Goal: Information Seeking & Learning: Learn about a topic

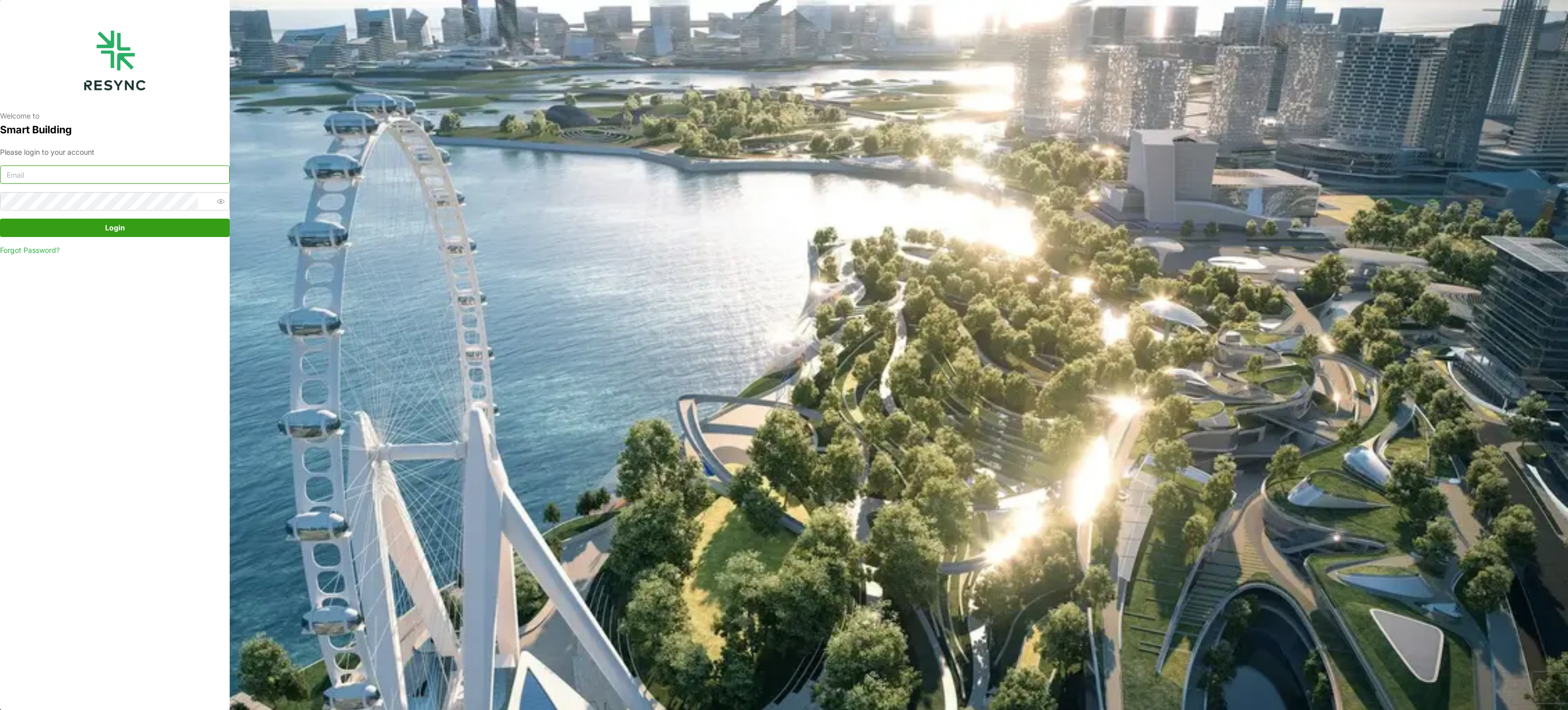
type input "murugesan.saravana@chuanlimengineering.com"
click at [178, 232] on span "Login" at bounding box center [114, 228] width 210 height 17
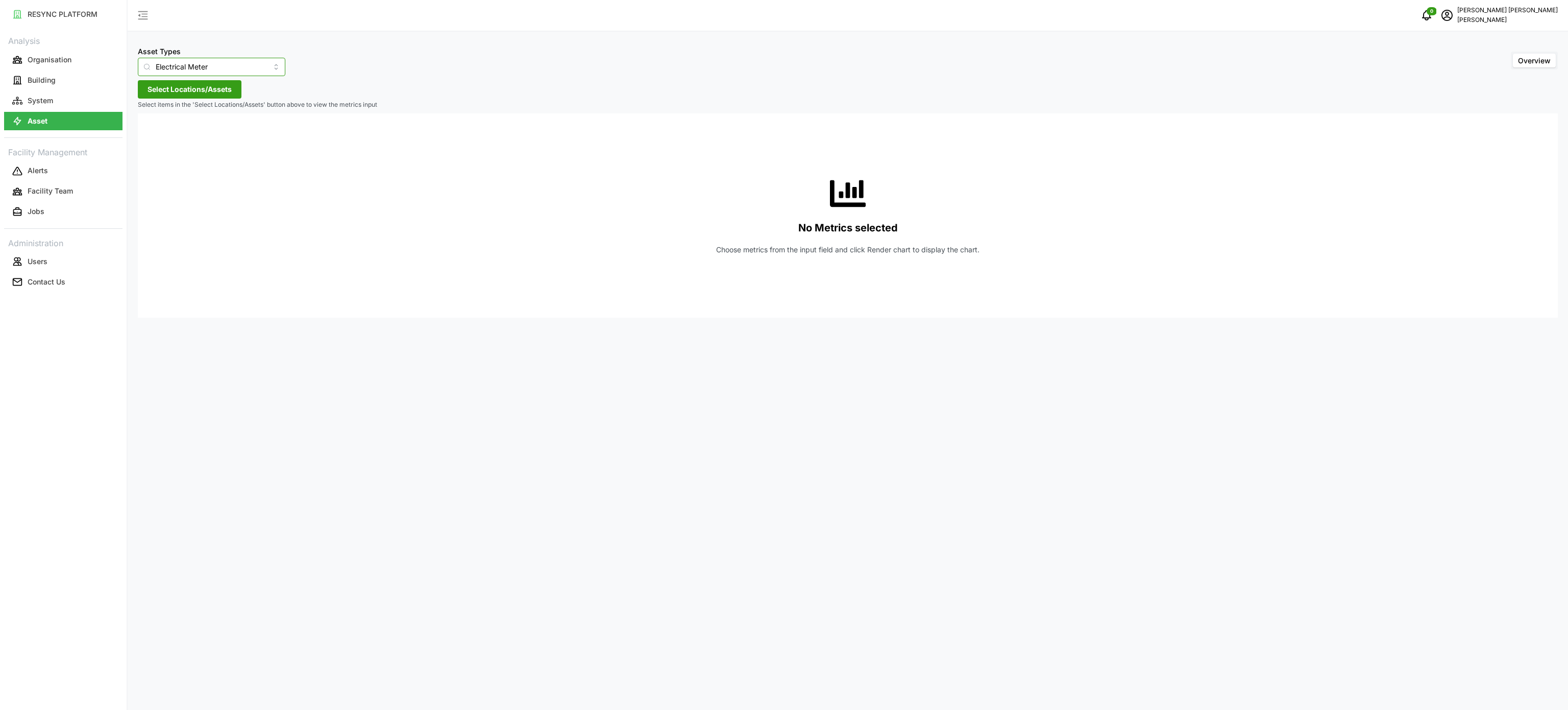
click at [261, 61] on input "Electrical Meter" at bounding box center [212, 67] width 148 height 19
click at [221, 120] on div "Electrical Meter" at bounding box center [205, 125] width 128 height 17
click at [226, 99] on div "Asset Types Electrical Meter Overview Select Locations/Assets Select items in t…" at bounding box center [848, 355] width 1440 height 710
click at [226, 93] on span "Select Locations/Assets" at bounding box center [190, 89] width 84 height 17
click at [153, 133] on icon at bounding box center [151, 135] width 8 height 8
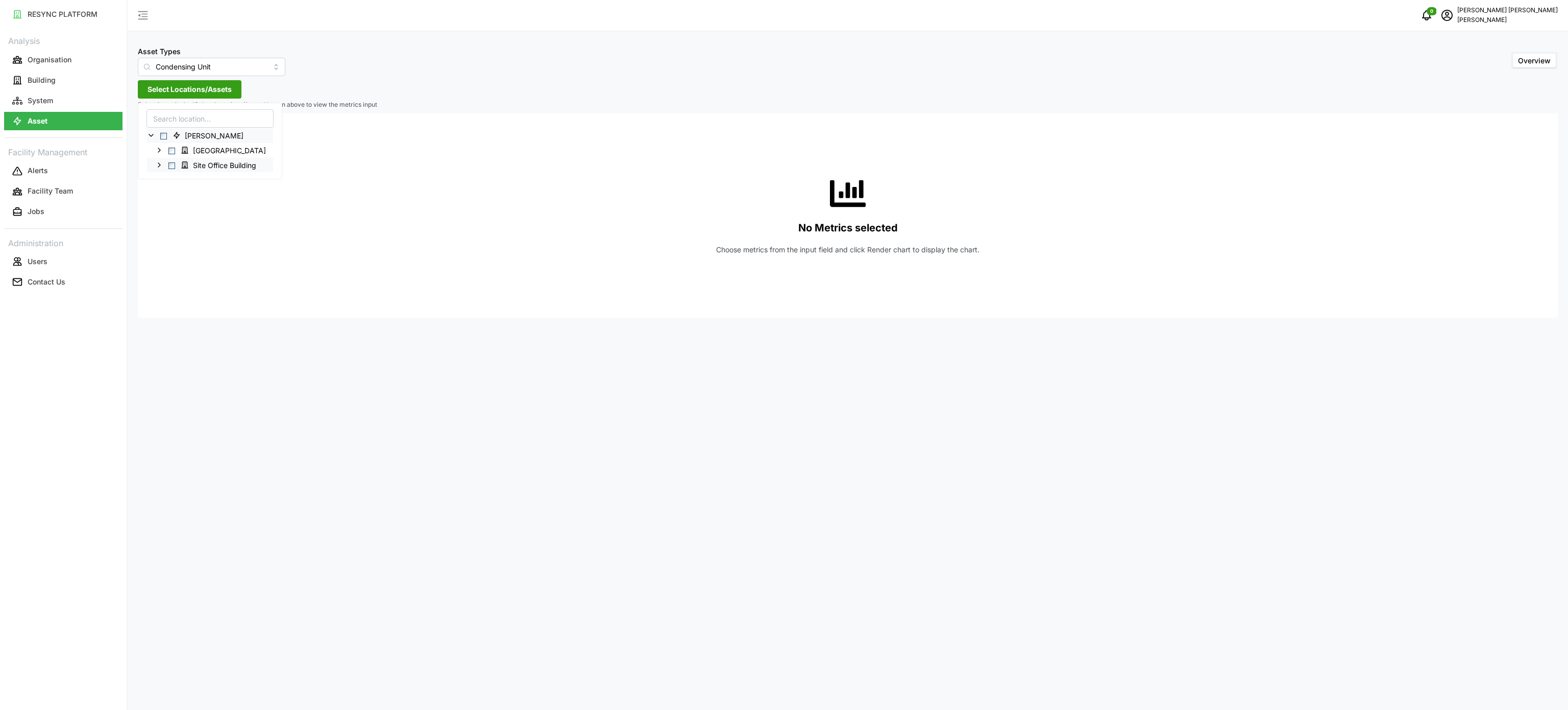
click at [160, 168] on icon at bounding box center [159, 165] width 8 height 8
click at [165, 164] on div "Site Office Building" at bounding box center [251, 164] width 208 height 15
click at [160, 161] on icon at bounding box center [159, 165] width 8 height 8
click at [160, 148] on icon at bounding box center [159, 150] width 8 height 8
click at [167, 168] on icon at bounding box center [167, 165] width 8 height 8
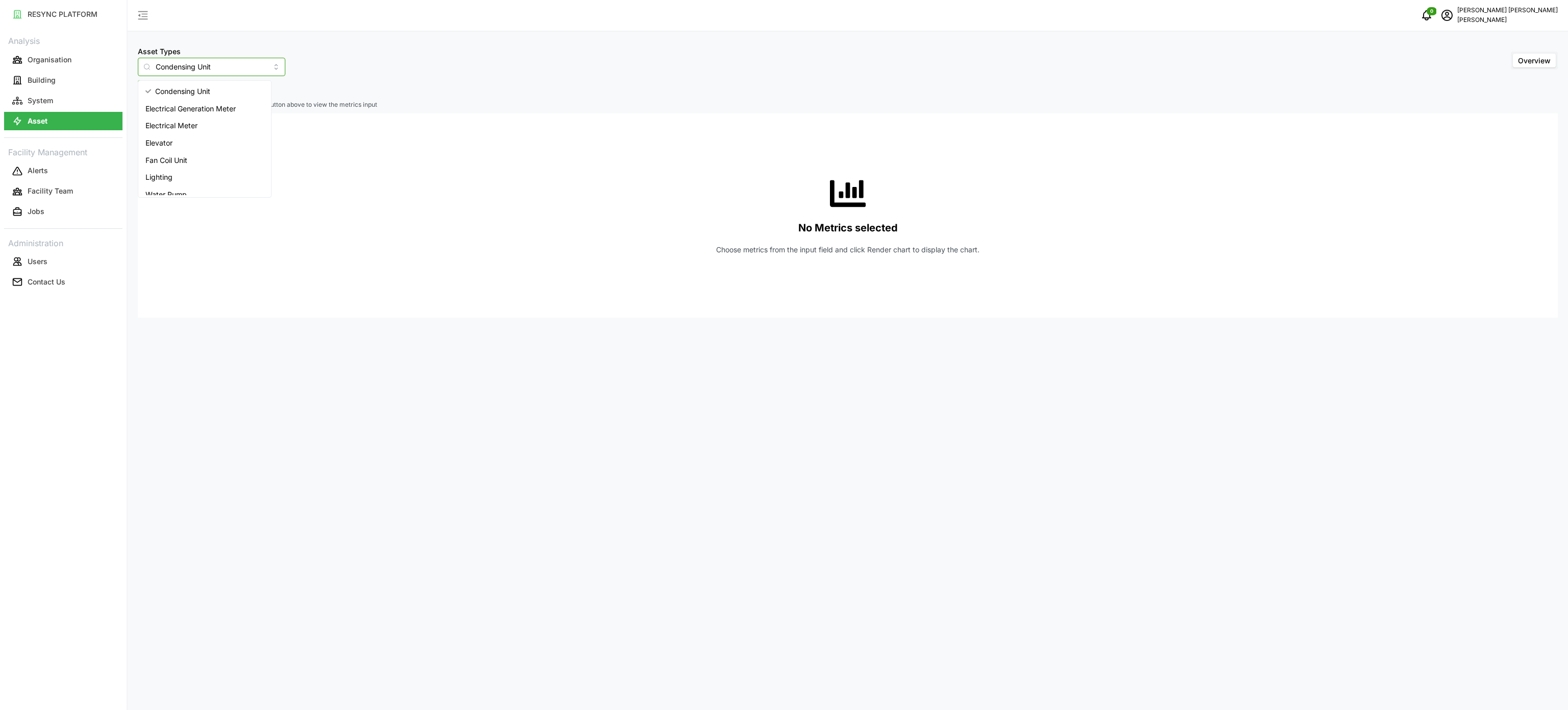
drag, startPoint x: 245, startPoint y: 70, endPoint x: 257, endPoint y: 69, distance: 12.0
click at [251, 70] on input "Condensing Unit" at bounding box center [212, 67] width 148 height 19
click at [263, 67] on input "Condensing Unit" at bounding box center [212, 67] width 148 height 19
click at [194, 128] on span "Electrical Meter" at bounding box center [171, 126] width 52 height 12
type input "Electrical Meter"
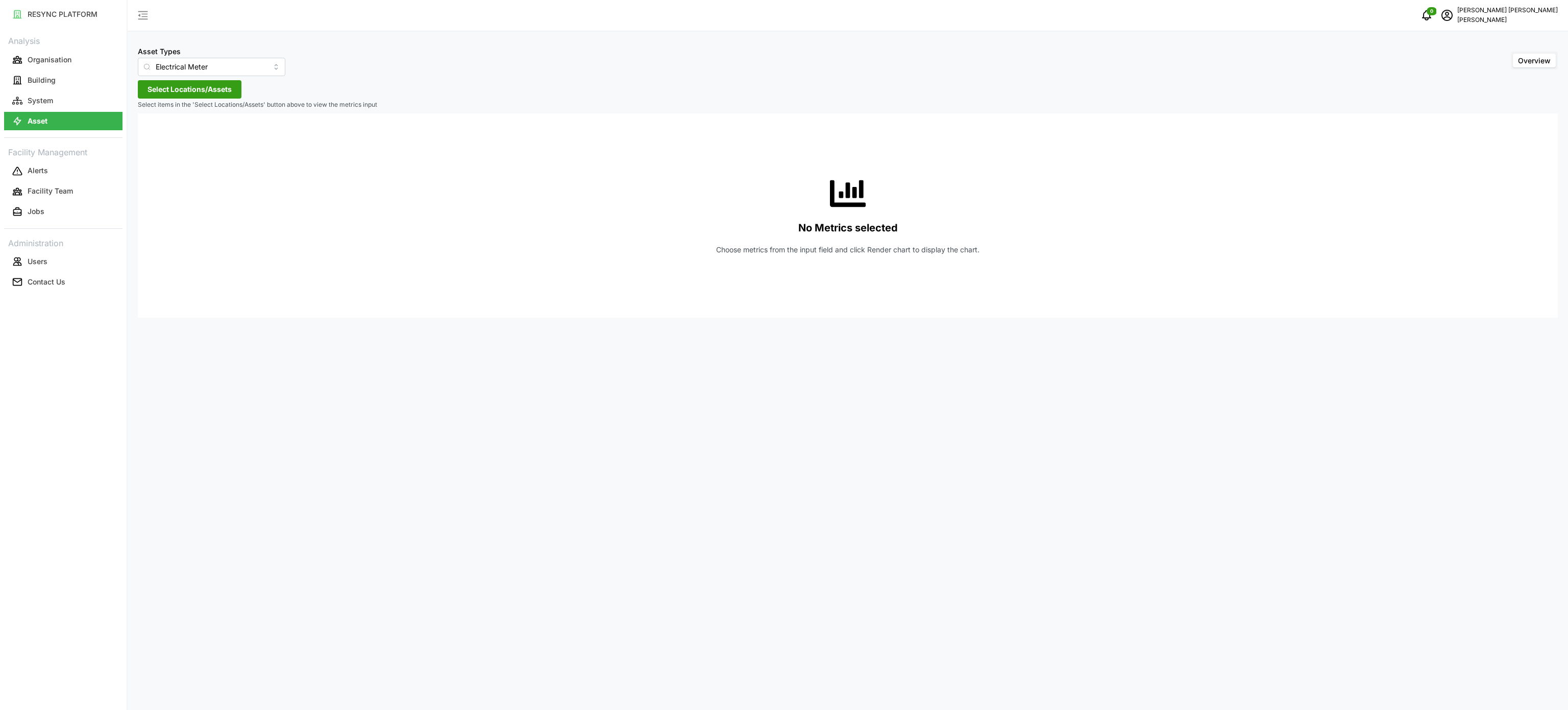
click at [214, 88] on span "Select Locations/Assets" at bounding box center [190, 89] width 84 height 17
click at [151, 139] on span at bounding box center [151, 135] width 8 height 8
click at [159, 168] on icon at bounding box center [159, 165] width 8 height 8
click at [165, 180] on icon at bounding box center [167, 180] width 8 height 8
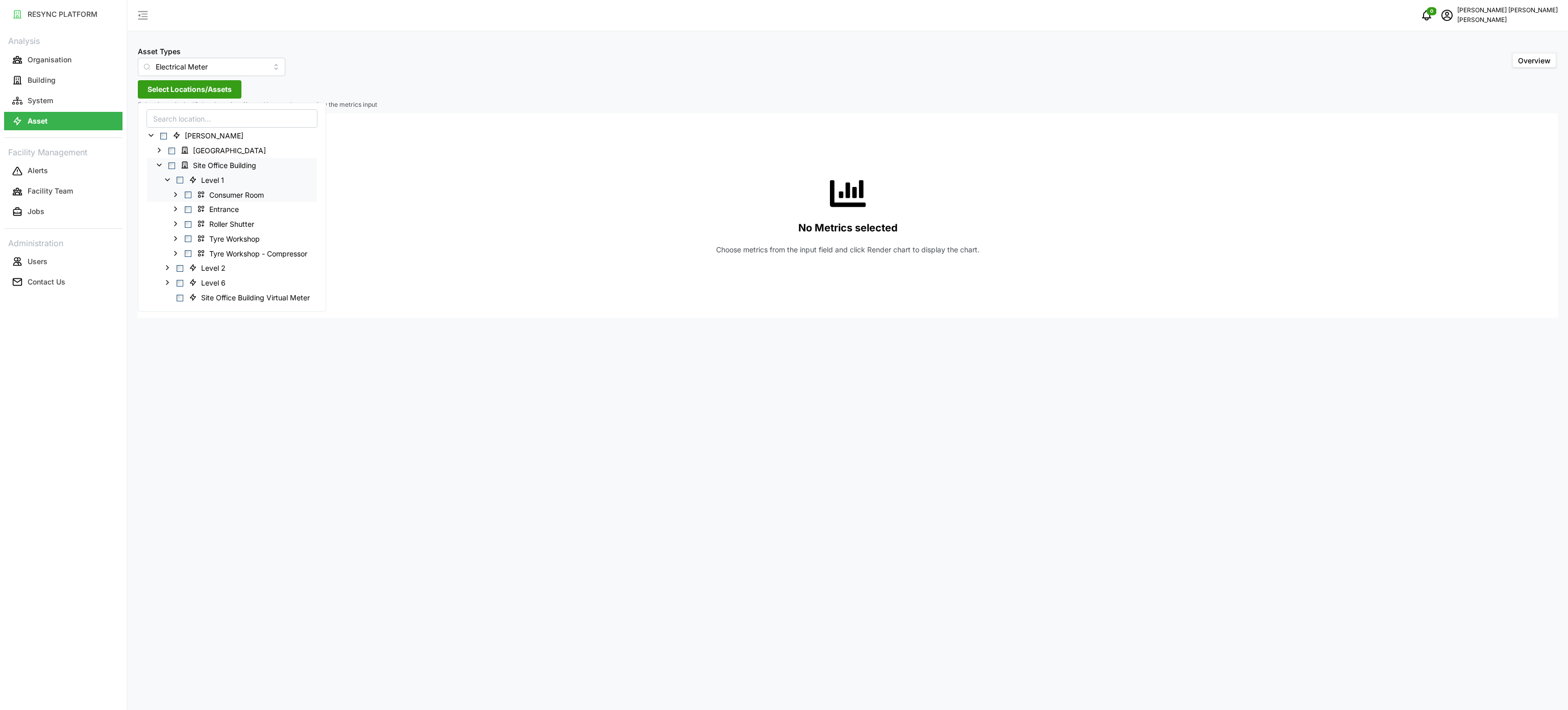
click at [176, 195] on polyline at bounding box center [175, 194] width 2 height 4
click at [184, 239] on icon at bounding box center [183, 239] width 8 height 8
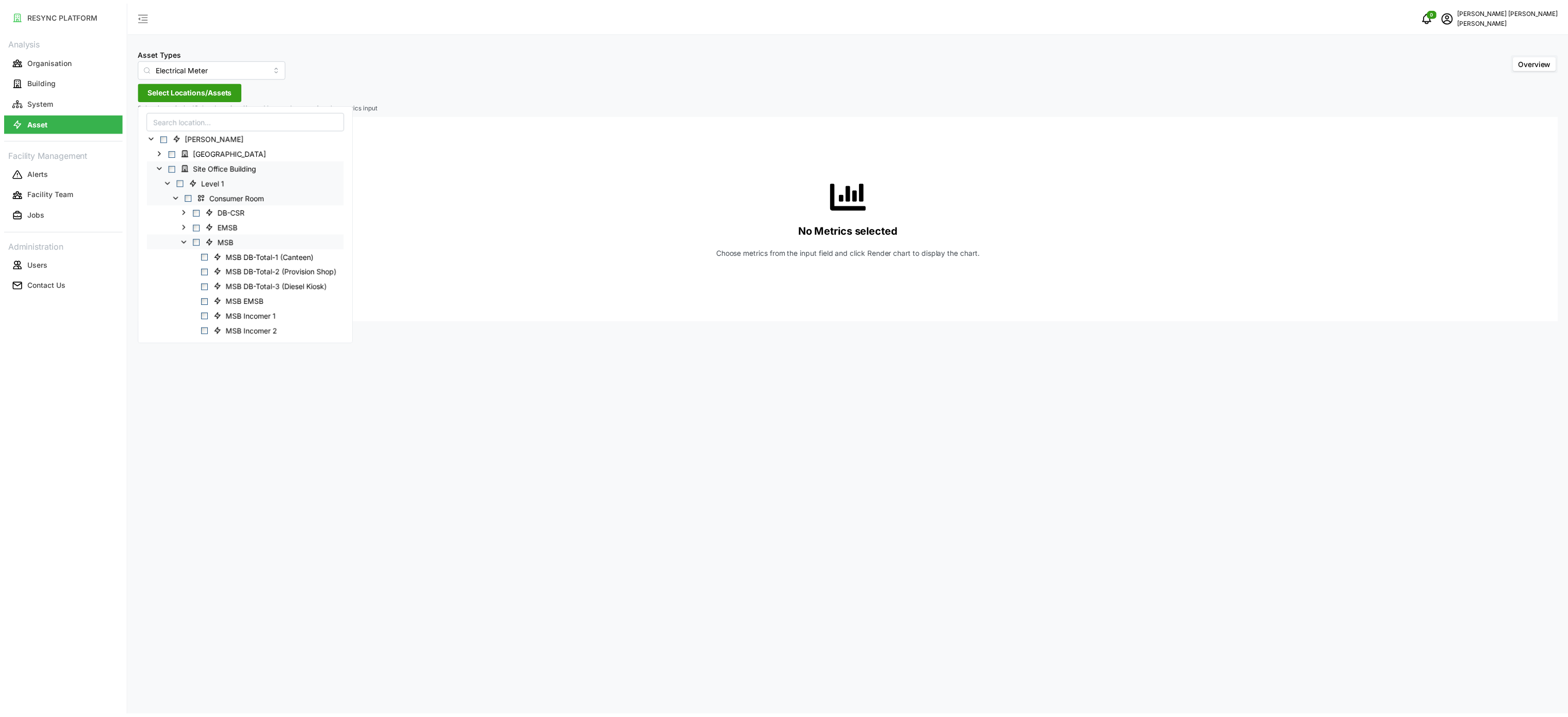
scroll to position [103, 0]
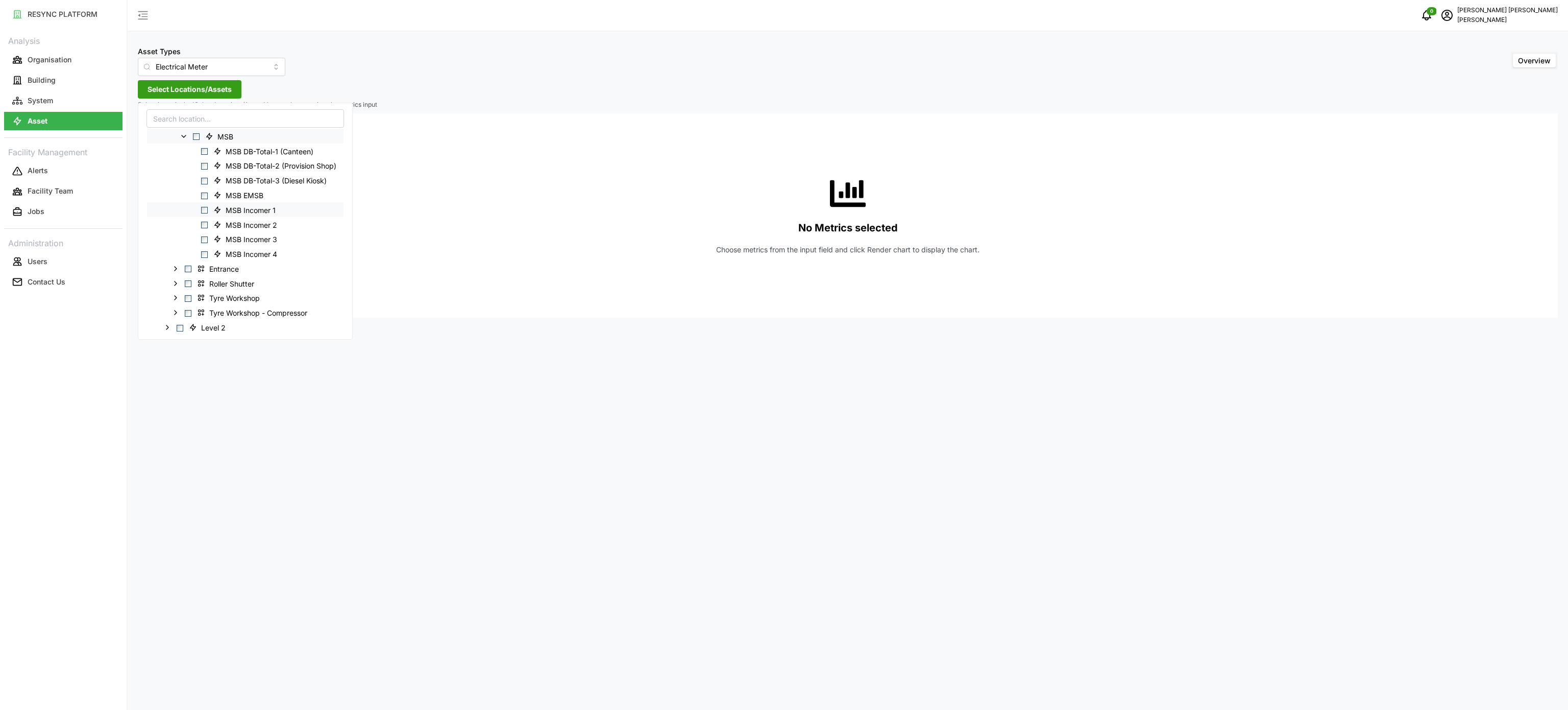
click at [207, 213] on span "Select MSB Incomer 1" at bounding box center [205, 210] width 6 height 6
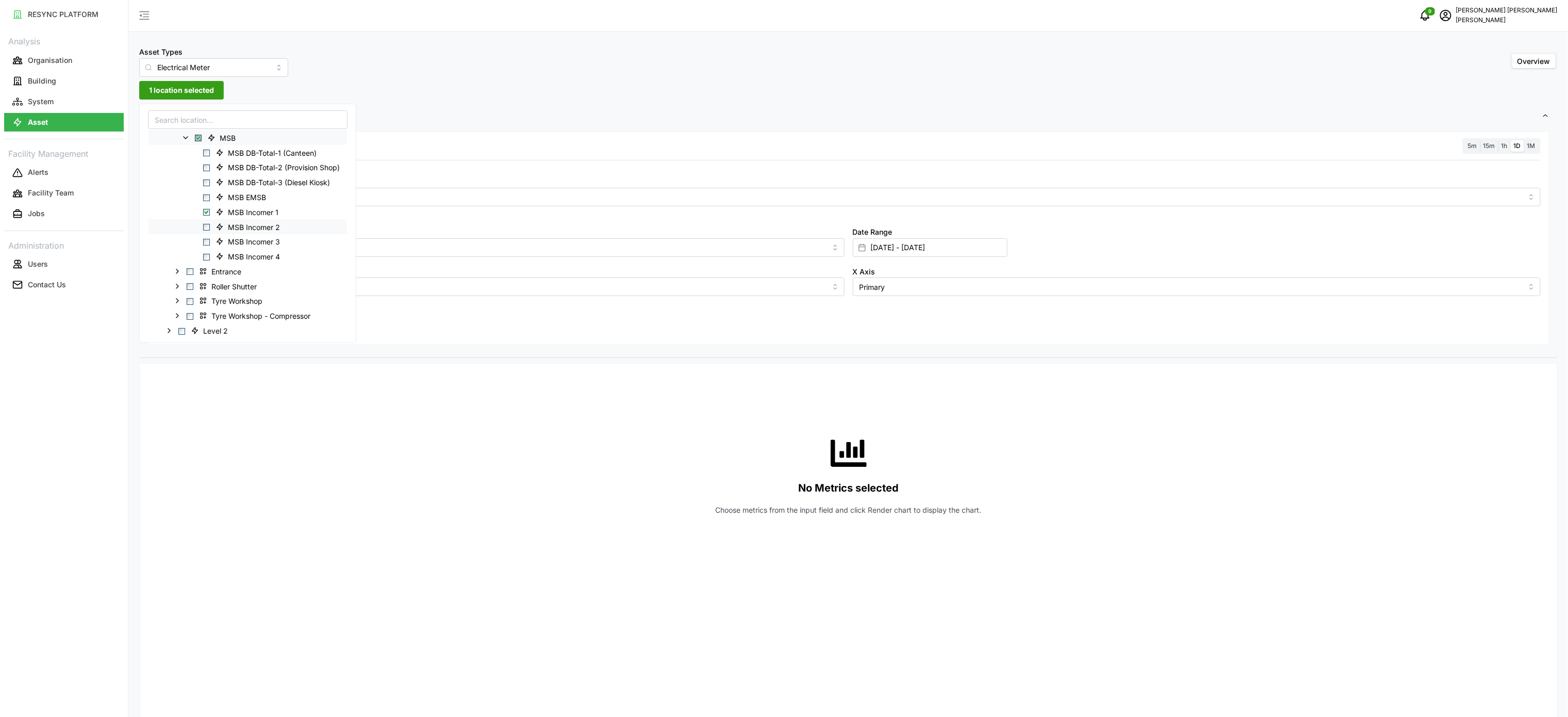
click at [209, 225] on span "Select MSB Incomer 2" at bounding box center [207, 227] width 6 height 6
click at [209, 242] on span "Select MSB Incomer 3" at bounding box center [207, 242] width 6 height 6
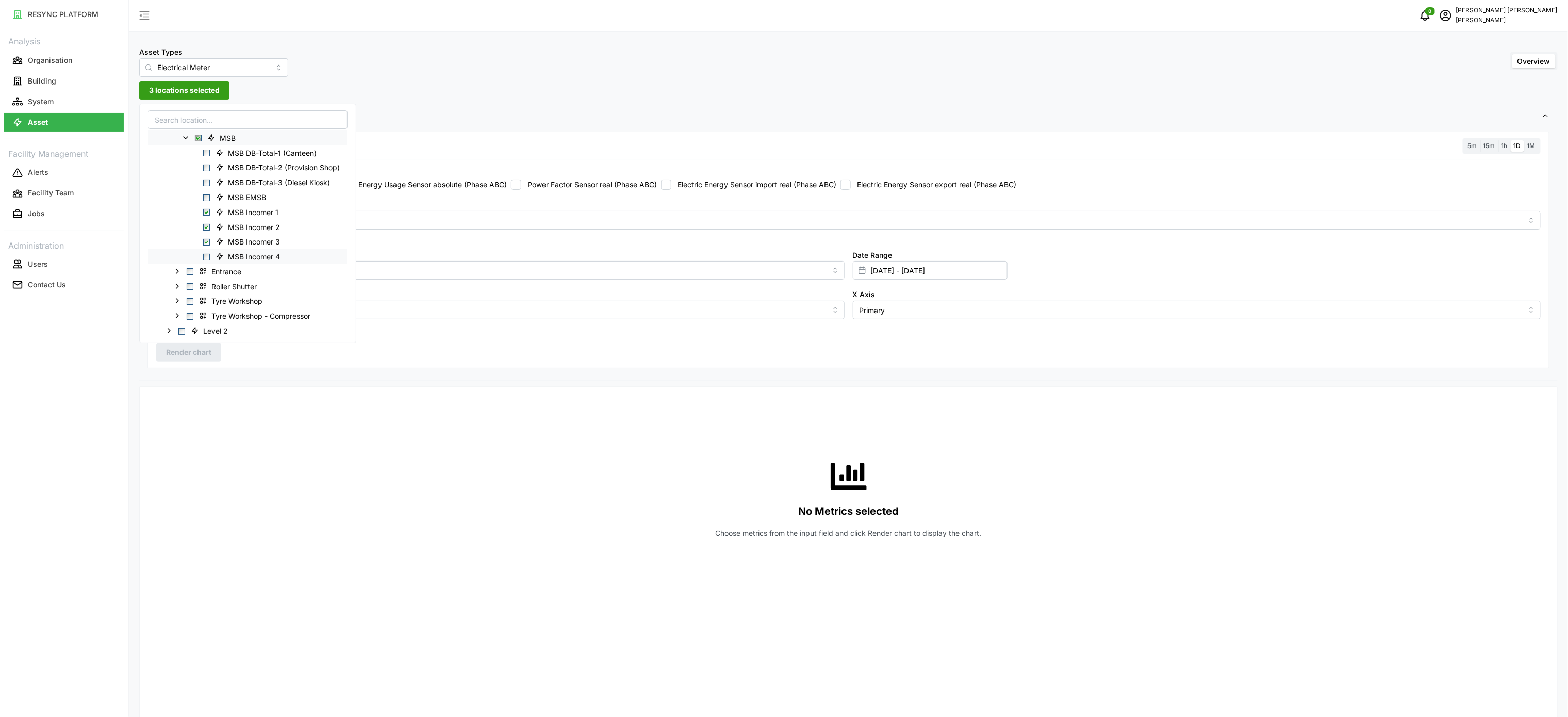
click at [207, 257] on span "Select MSB Incomer 4" at bounding box center [207, 257] width 6 height 6
drag, startPoint x: 324, startPoint y: 442, endPoint x: 776, endPoint y: 335, distance: 464.5
click at [344, 444] on div "No Metrics selected Choose metrics from the input field and click Render chart …" at bounding box center [849, 498] width 1385 height 206
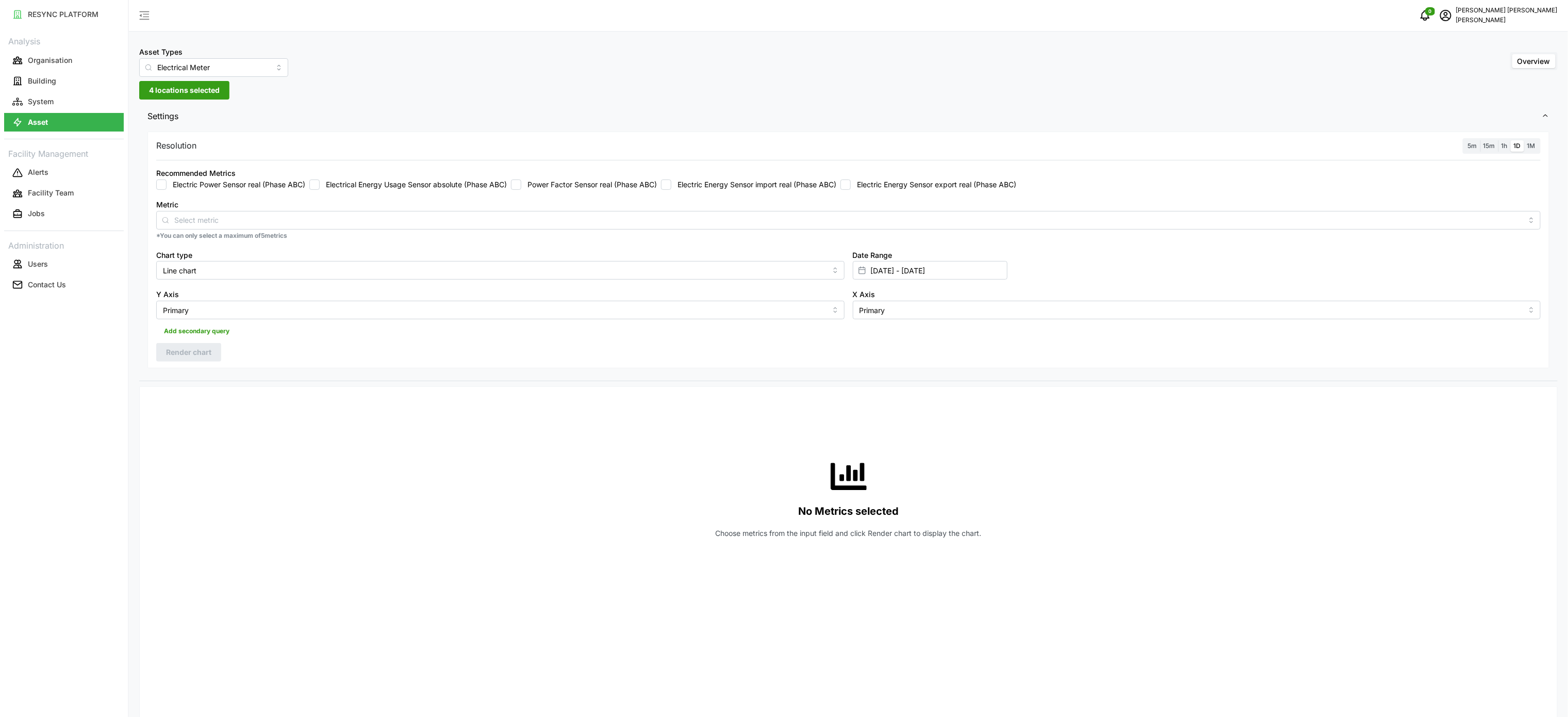
click at [717, 182] on label "Electric Energy Sensor import real (Phase ABC)" at bounding box center [754, 185] width 165 height 10
click at [672, 182] on input "Electric Energy Sensor import real (Phase ABC)" at bounding box center [666, 185] width 10 height 10
checkbox input "true"
click at [197, 343] on div "Resolution 5m 15m 1h 1D 1M Recommended Metrics Electric Power Sensor real (Phas…" at bounding box center [848, 250] width 1402 height 237
click at [200, 349] on span "Render chart" at bounding box center [189, 352] width 45 height 17
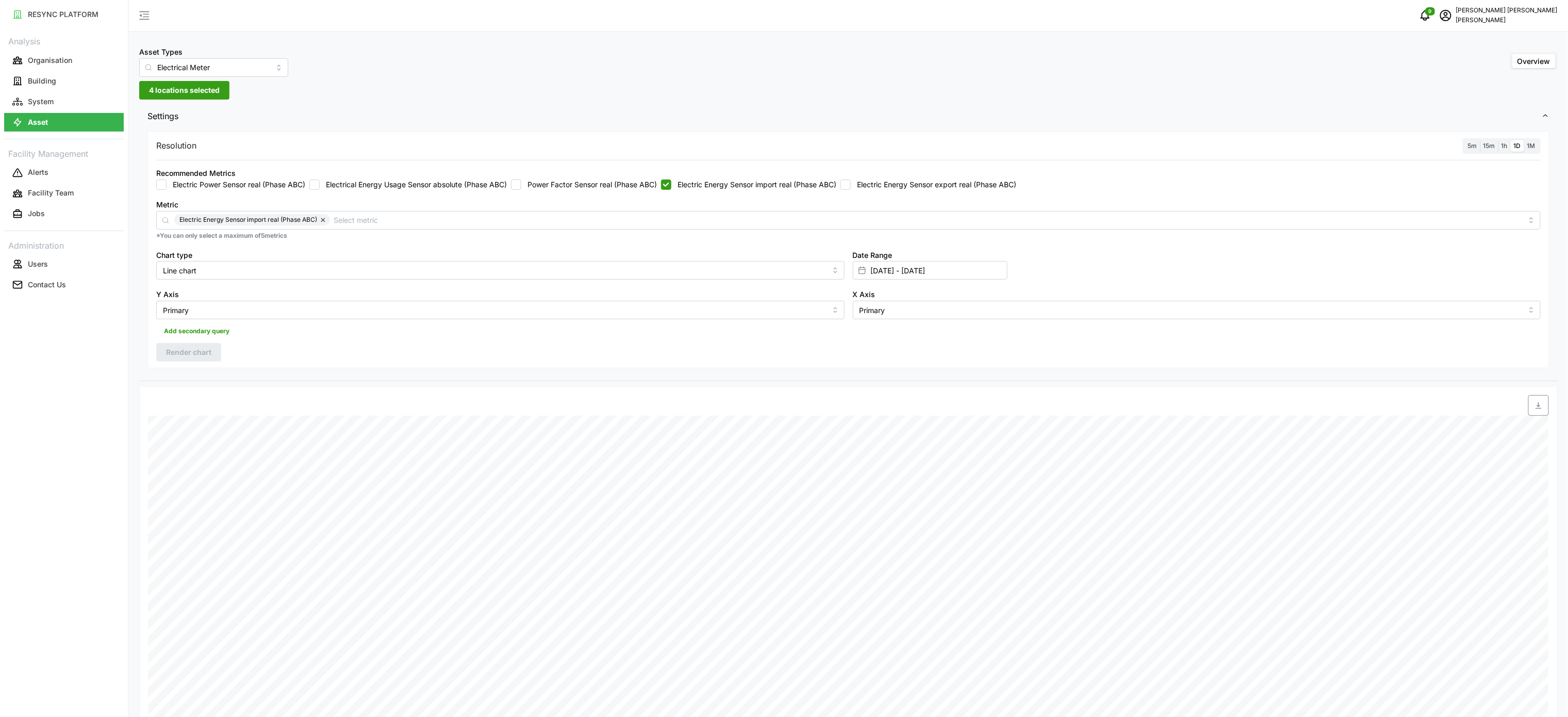
drag, startPoint x: 1506, startPoint y: 141, endPoint x: 1506, endPoint y: 158, distance: 17.0
click at [1506, 142] on span "1h" at bounding box center [1505, 146] width 6 height 8
click at [1498, 140] on input "1h" at bounding box center [1498, 140] width 0 height 0
click at [215, 352] on button "Render chart" at bounding box center [189, 352] width 65 height 19
click at [943, 277] on input "[DATE] - [DATE]" at bounding box center [931, 270] width 155 height 19
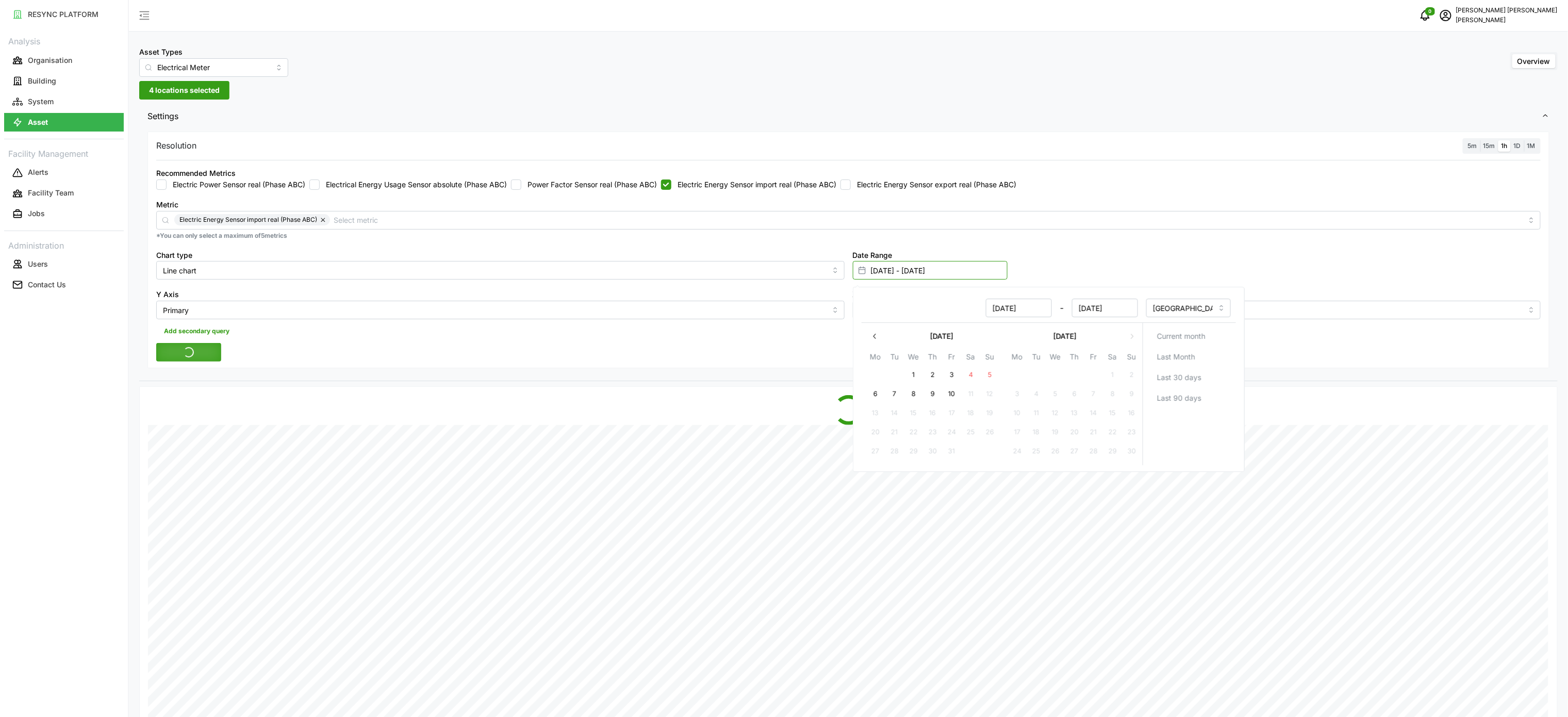
click at [949, 269] on input "[DATE] - [DATE]" at bounding box center [931, 270] width 155 height 19
click at [933, 398] on button "9" at bounding box center [932, 394] width 19 height 19
type input "[DATE] - [DATE]"
type input "[DATE]"
click at [933, 398] on button "9" at bounding box center [932, 394] width 19 height 19
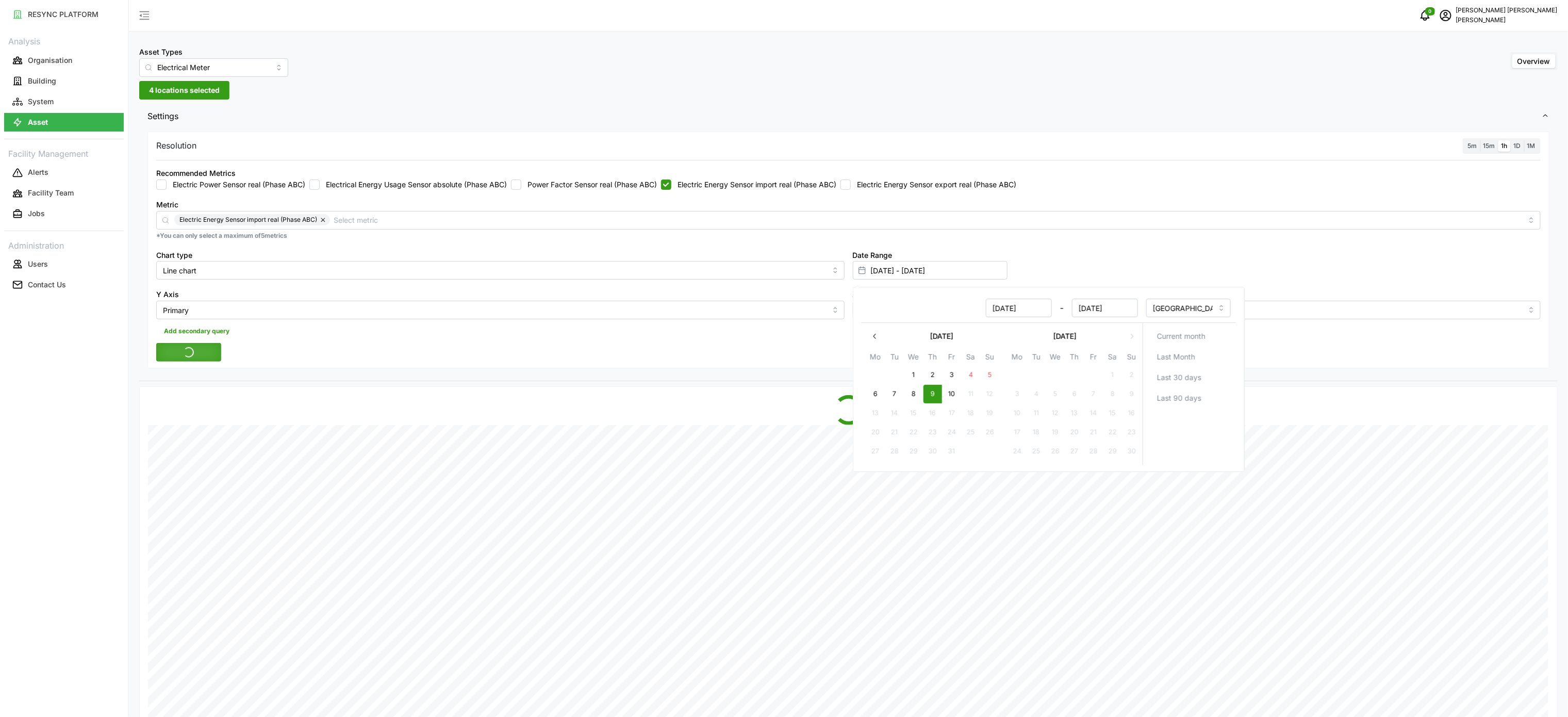
type input "[DATE] - [DATE]"
type input "[DATE]"
click at [933, 398] on button "9" at bounding box center [932, 394] width 19 height 19
click at [734, 406] on div at bounding box center [1025, 406] width 1049 height 21
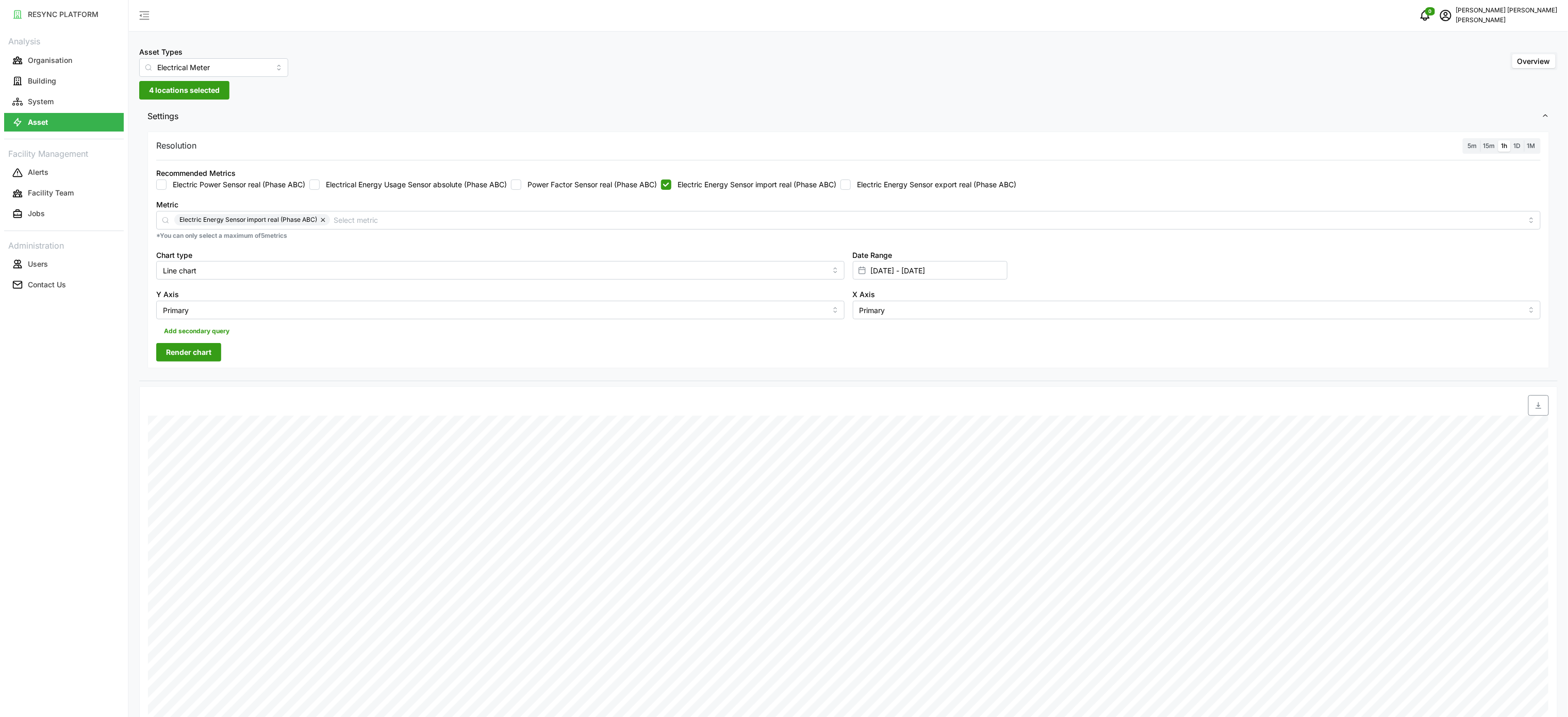
click at [196, 362] on div "Resolution 5m 15m 1h 1D 1M Recommended Metrics Electric Power Sensor real (Phas…" at bounding box center [848, 250] width 1402 height 237
click at [214, 361] on button "Render chart" at bounding box center [189, 352] width 65 height 19
click at [1561, 393] on div "Asset Types Electrical Meter Overview 4 locations selected Settings Resolution …" at bounding box center [849, 524] width 1439 height 1048
click at [1541, 404] on span "button" at bounding box center [1538, 405] width 19 height 19
drag, startPoint x: 729, startPoint y: 186, endPoint x: 738, endPoint y: 186, distance: 9.0
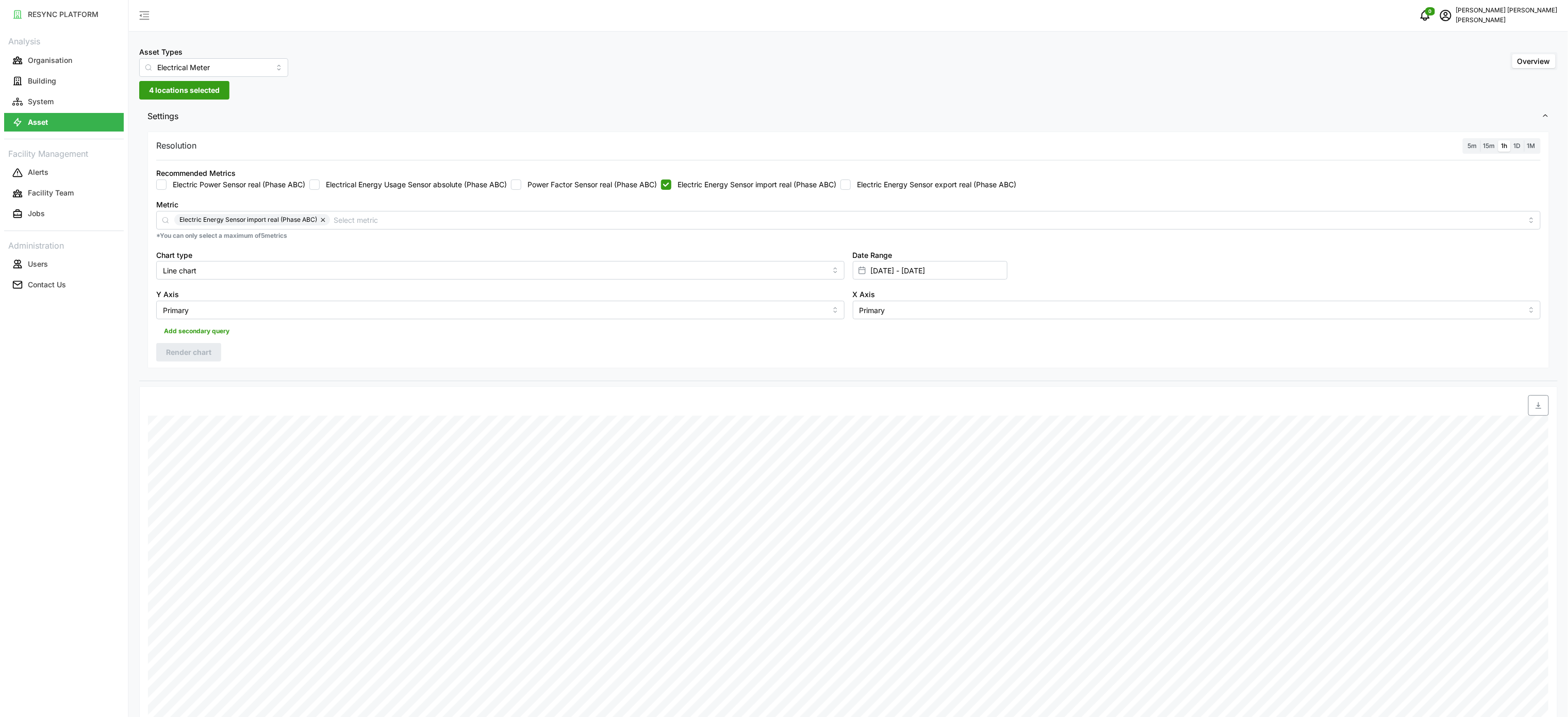
click at [729, 185] on label "Electric Energy Sensor import real (Phase ABC)" at bounding box center [754, 185] width 165 height 10
click at [672, 185] on input "Electric Energy Sensor import real (Phase ABC)" at bounding box center [666, 185] width 10 height 10
checkbox input "false"
click at [889, 185] on label "Electric Energy Sensor export real (Phase ABC)" at bounding box center [933, 185] width 165 height 10
click at [851, 185] on input "Electric Energy Sensor export real (Phase ABC)" at bounding box center [846, 185] width 10 height 10
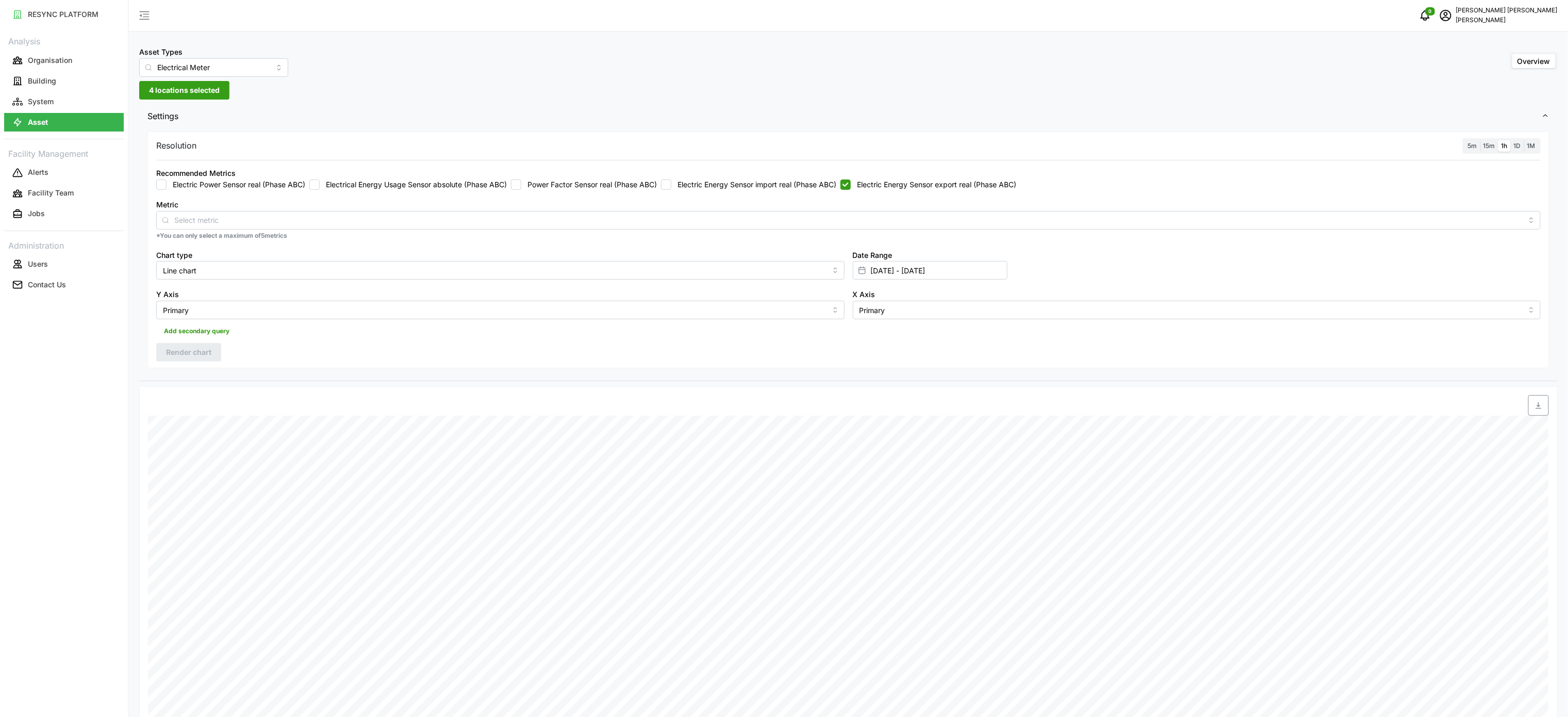
checkbox input "true"
click at [198, 347] on span "Render chart" at bounding box center [189, 352] width 45 height 17
click at [1544, 406] on span "button" at bounding box center [1538, 405] width 19 height 19
